Goal: Check status

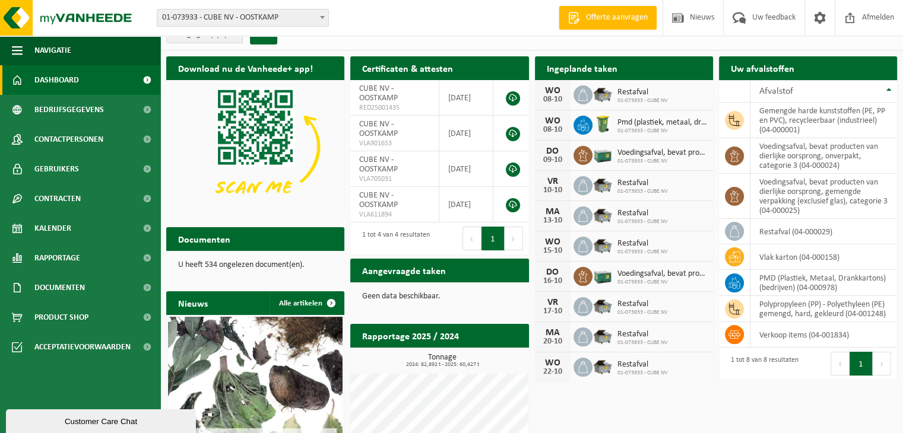
scroll to position [59, 0]
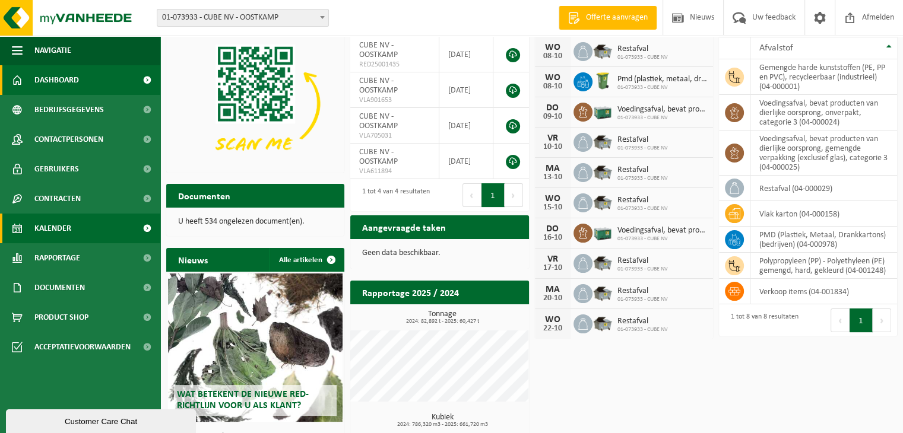
click at [71, 218] on link "Kalender" at bounding box center [80, 229] width 160 height 30
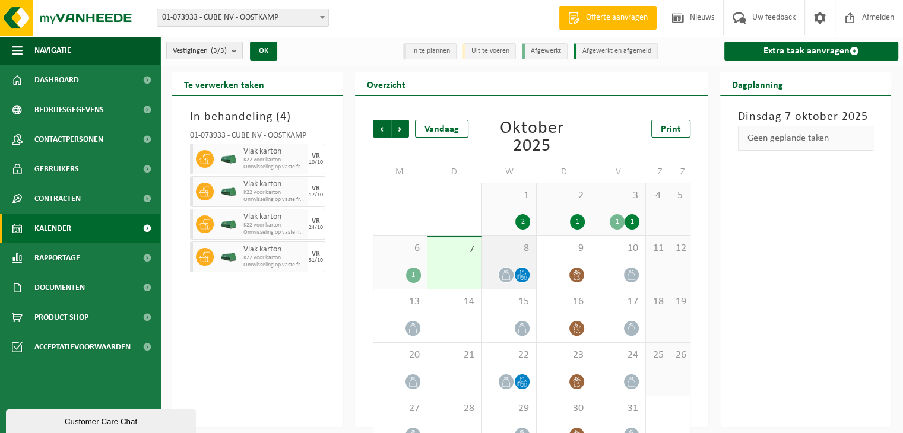
click at [503, 275] on icon at bounding box center [506, 275] width 10 height 10
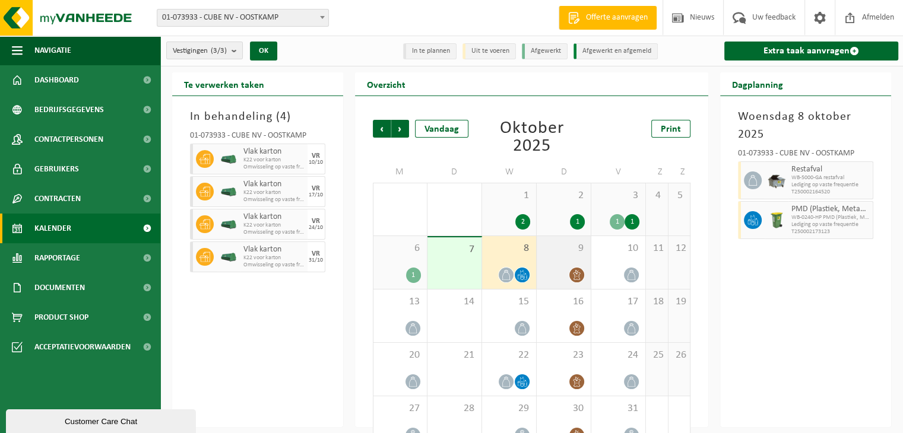
click at [572, 271] on icon at bounding box center [576, 275] width 10 height 10
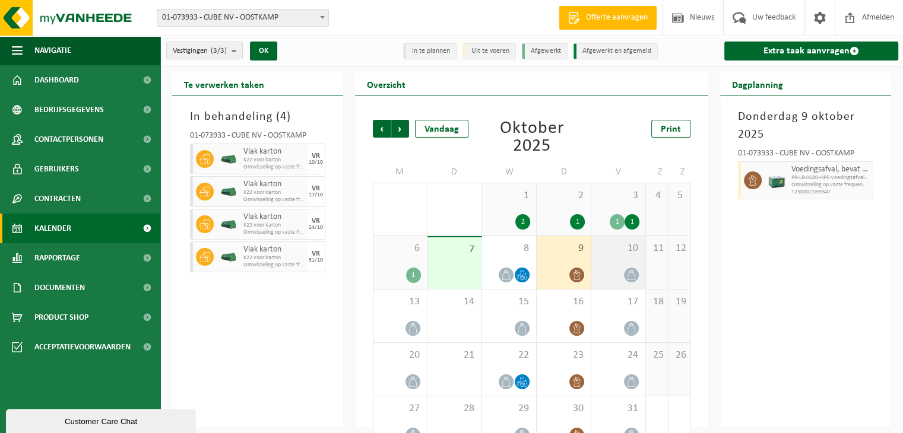
click at [626, 274] on icon at bounding box center [631, 275] width 10 height 10
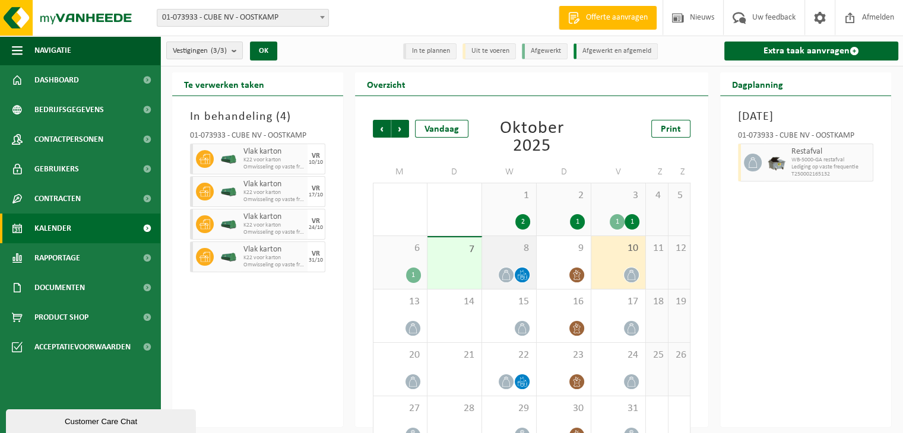
click at [510, 279] on span at bounding box center [505, 275] width 15 height 15
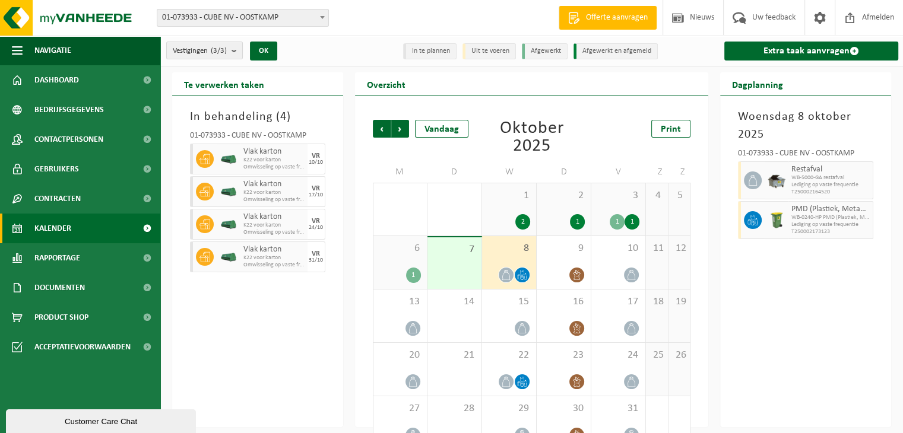
click at [617, 219] on div "1" at bounding box center [616, 221] width 15 height 15
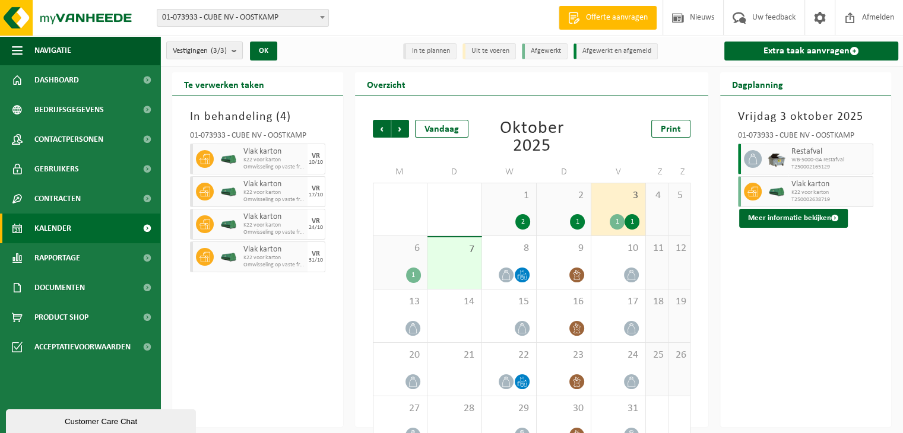
click at [633, 219] on div "1" at bounding box center [631, 221] width 15 height 15
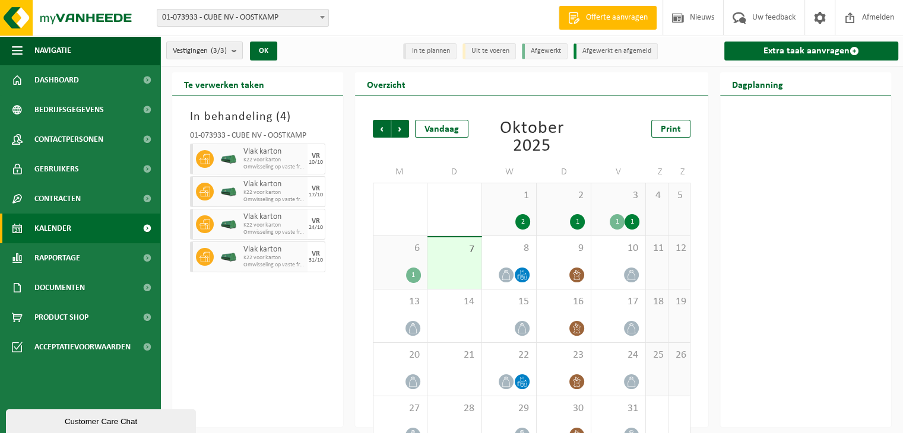
click at [621, 219] on div "1" at bounding box center [616, 221] width 15 height 15
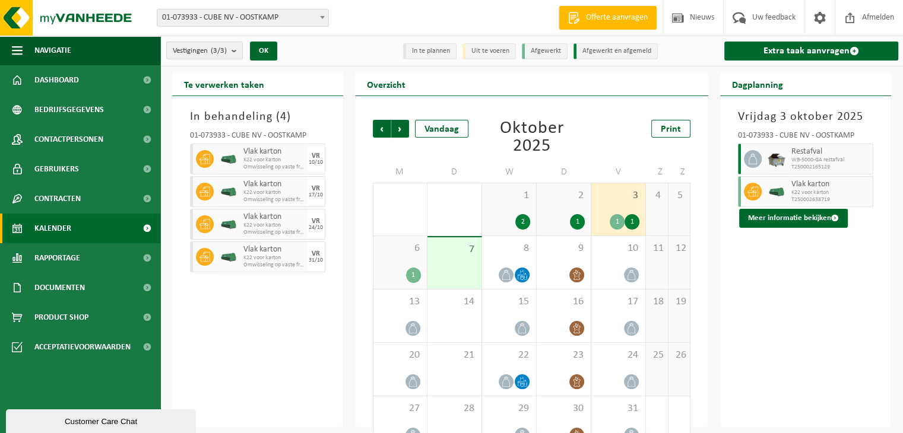
click at [586, 50] on li "Afgewerkt en afgemeld" at bounding box center [615, 51] width 84 height 16
click at [502, 49] on li "Uit te voeren" at bounding box center [488, 51] width 53 height 16
click at [454, 48] on li "In te plannen" at bounding box center [429, 51] width 53 height 16
